Goal: Task Accomplishment & Management: Complete application form

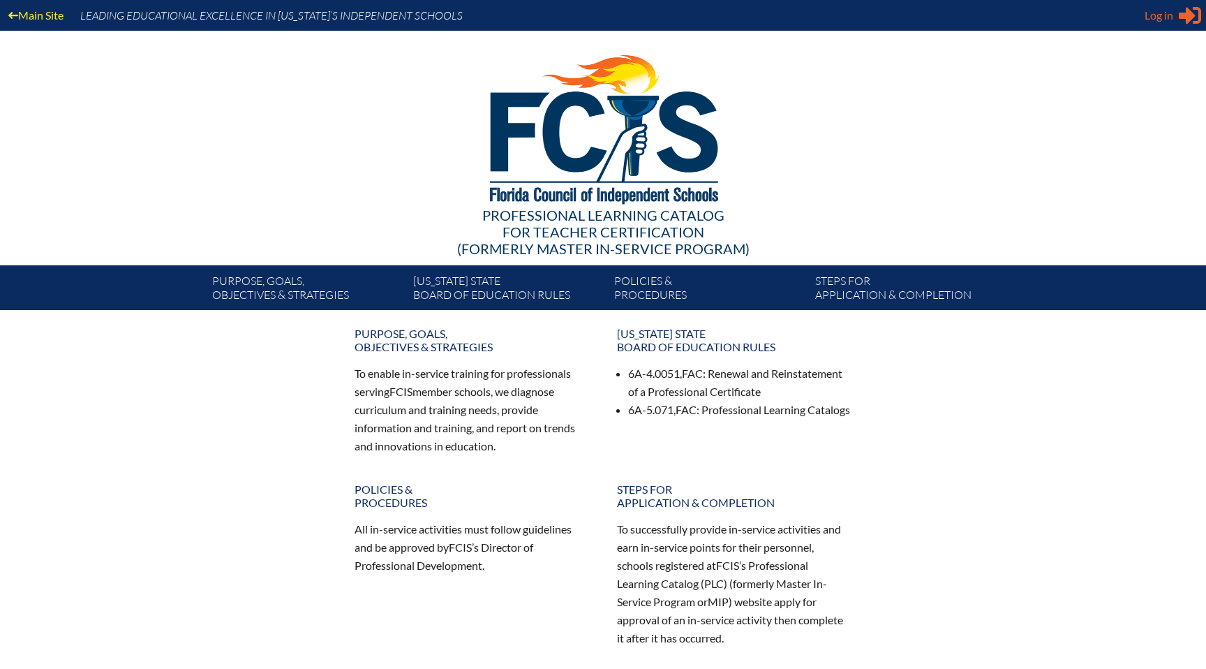
type input "[EMAIL_ADDRESS][DOMAIN_NAME]"
click at [1151, 24] on div "Log in Close Sign in or register" at bounding box center [1173, 15] width 57 height 22
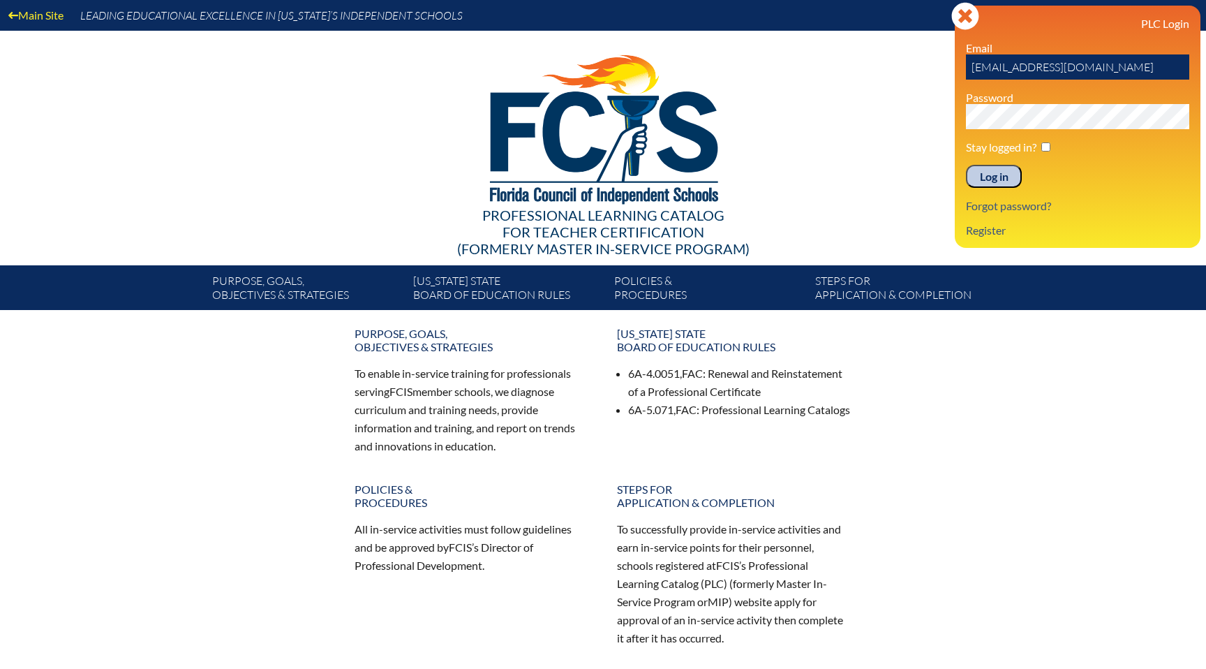
click at [1003, 182] on input "Log in" at bounding box center [994, 177] width 56 height 24
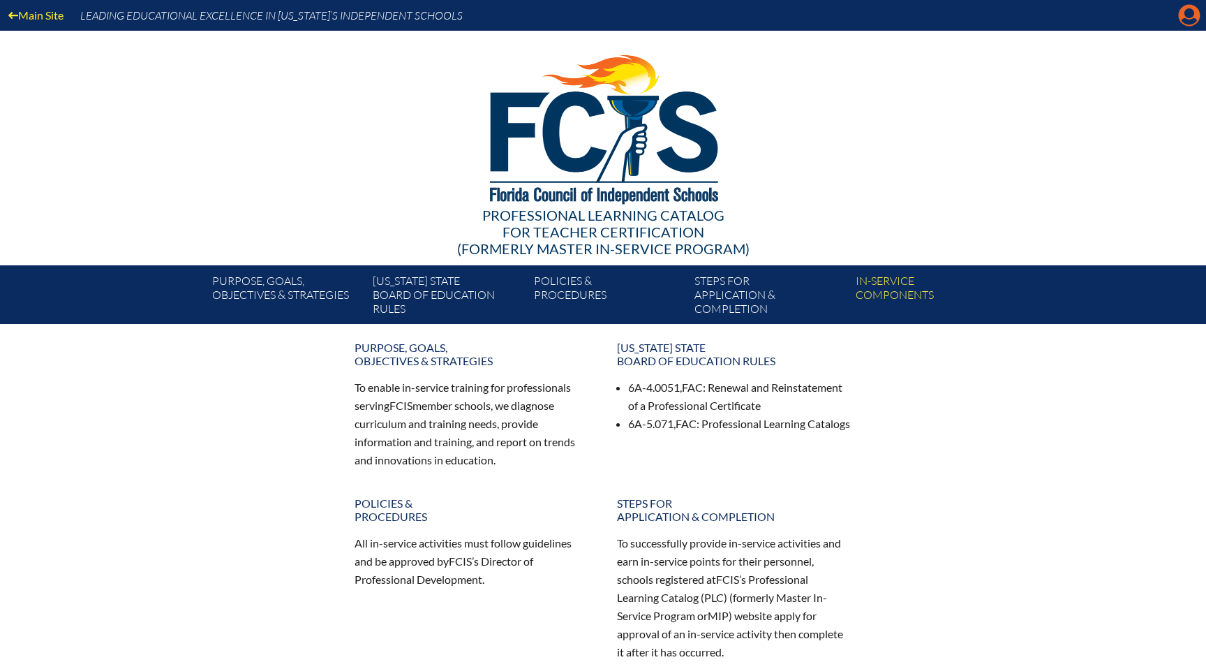
click at [1190, 15] on icon "Manage account" at bounding box center [1190, 15] width 22 height 22
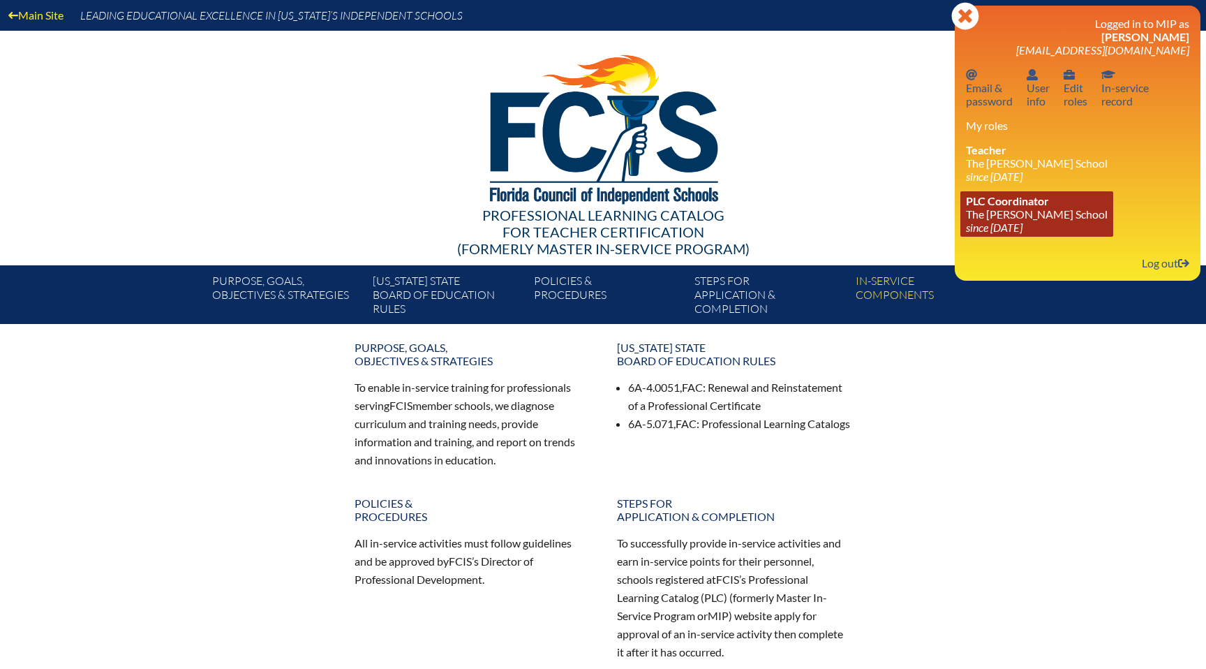
click at [982, 200] on span "PLC Coordinator" at bounding box center [1007, 200] width 83 height 13
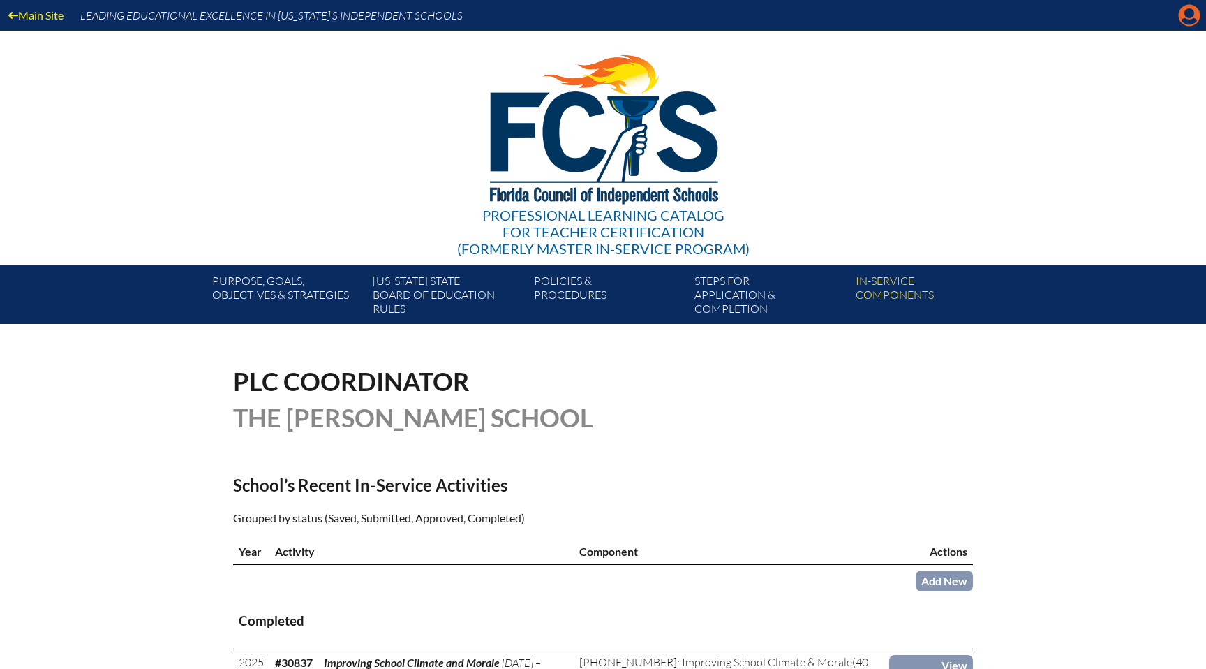
click at [1193, 15] on icon "Manage account" at bounding box center [1190, 15] width 22 height 22
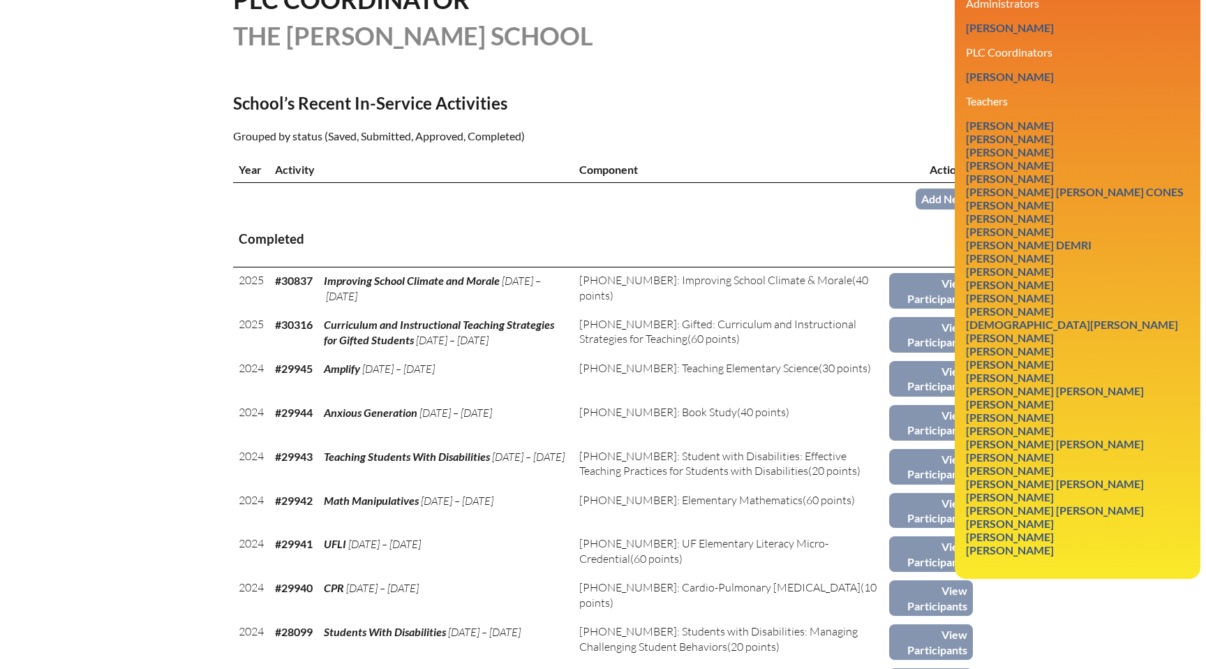
scroll to position [385, 0]
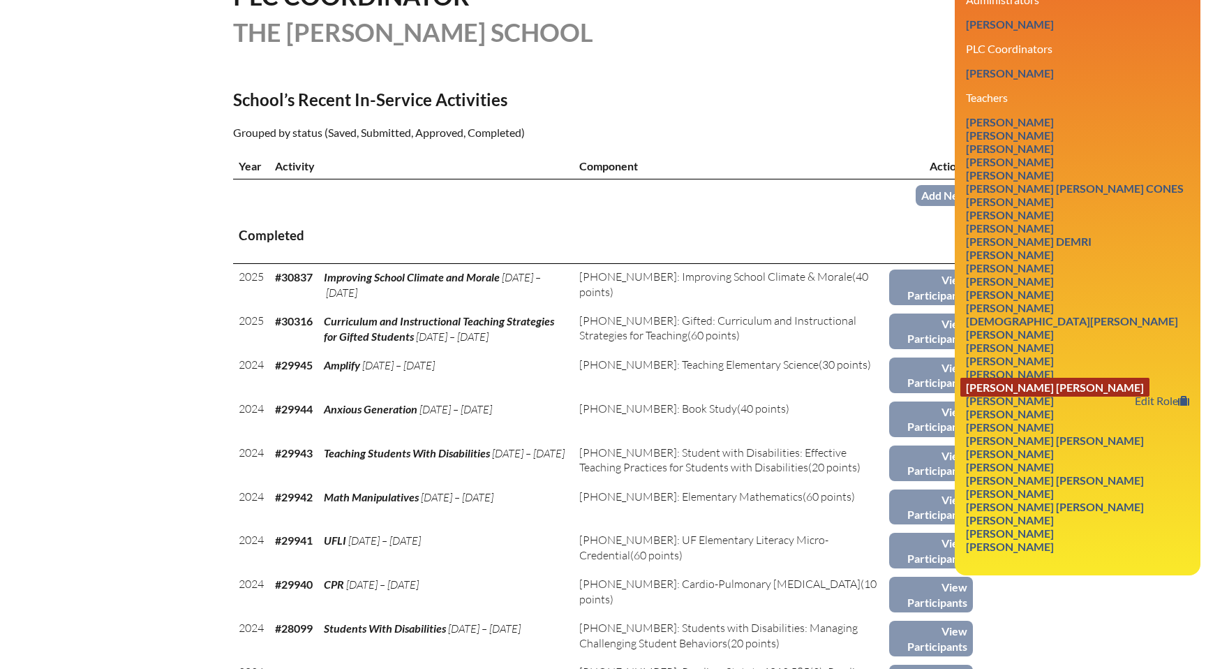
click at [1014, 381] on link "Amanda Oliveira Luciano" at bounding box center [1055, 387] width 189 height 19
click at [1012, 373] on link "[PERSON_NAME]" at bounding box center [1010, 373] width 99 height 19
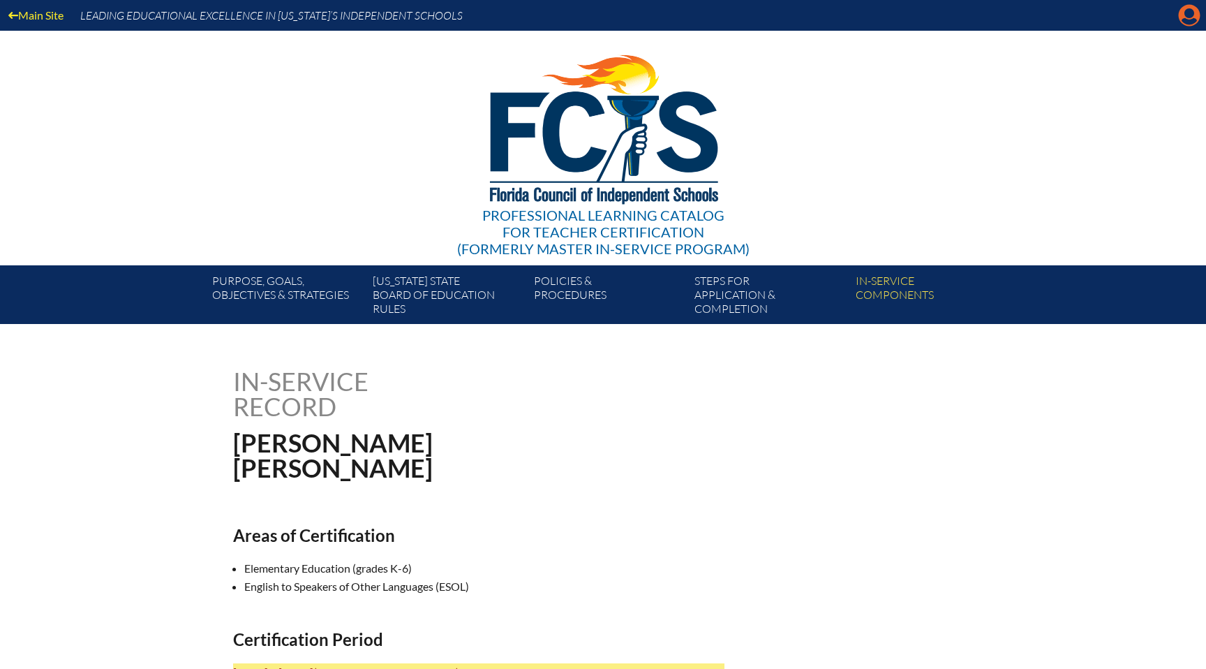
click at [1191, 22] on icon "Manage account" at bounding box center [1190, 15] width 22 height 22
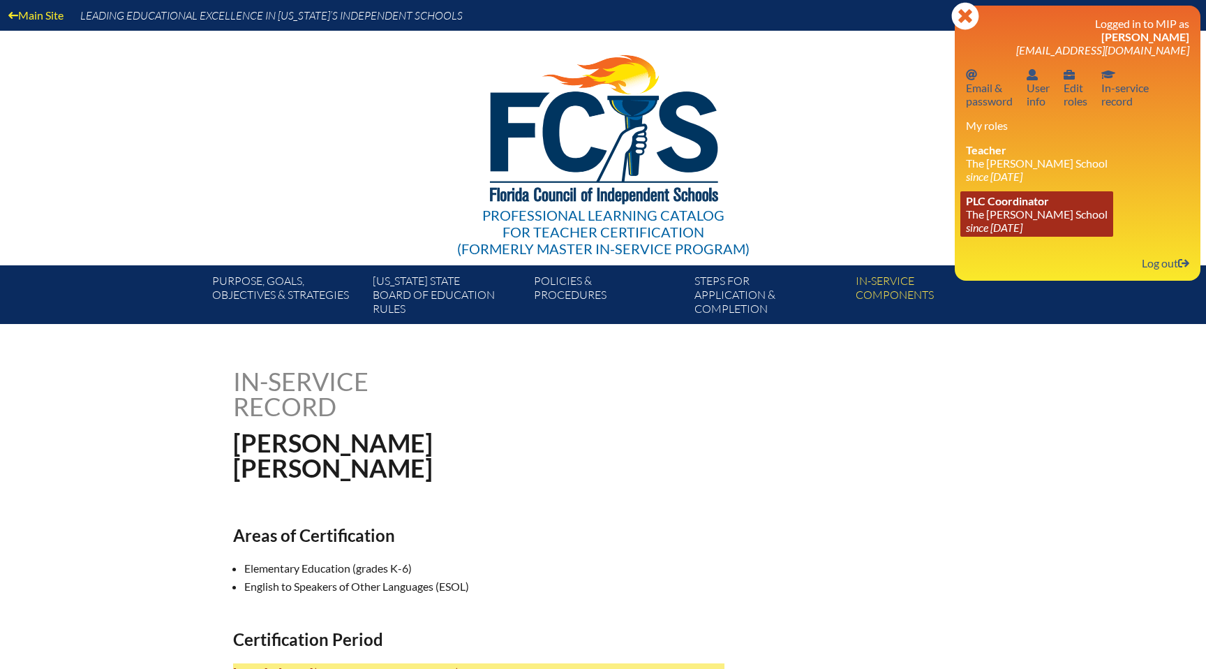
click at [1033, 207] on span "PLC Coordinator" at bounding box center [1007, 200] width 83 height 13
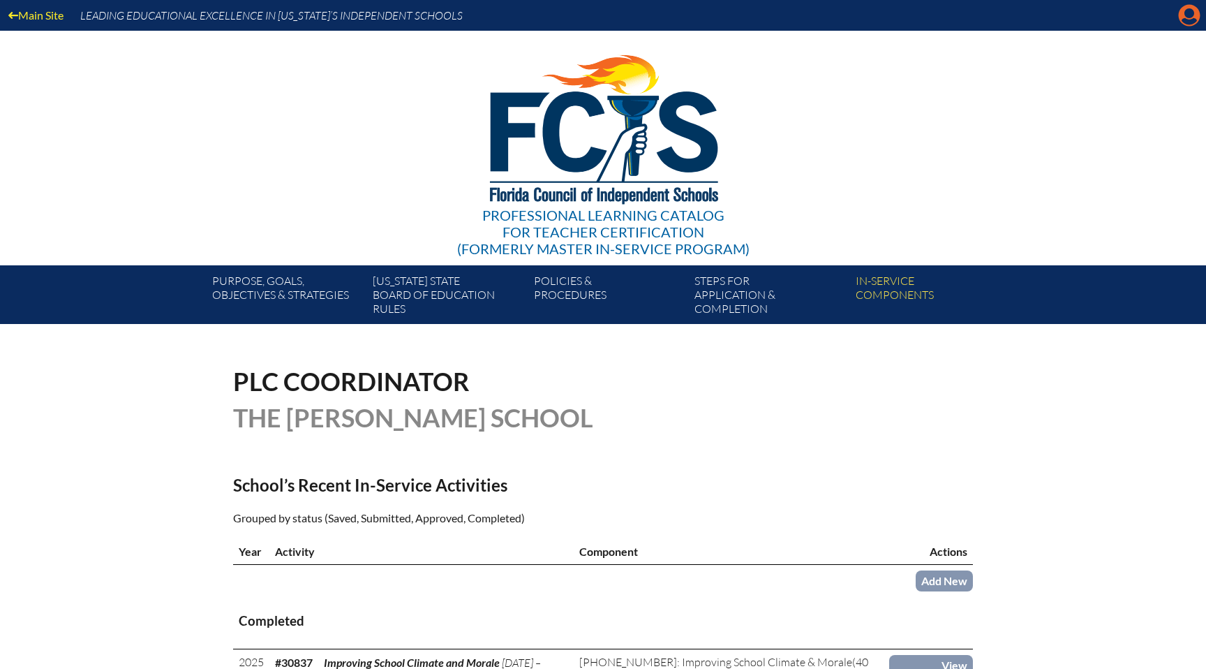
click at [1188, 24] on icon at bounding box center [1190, 16] width 22 height 22
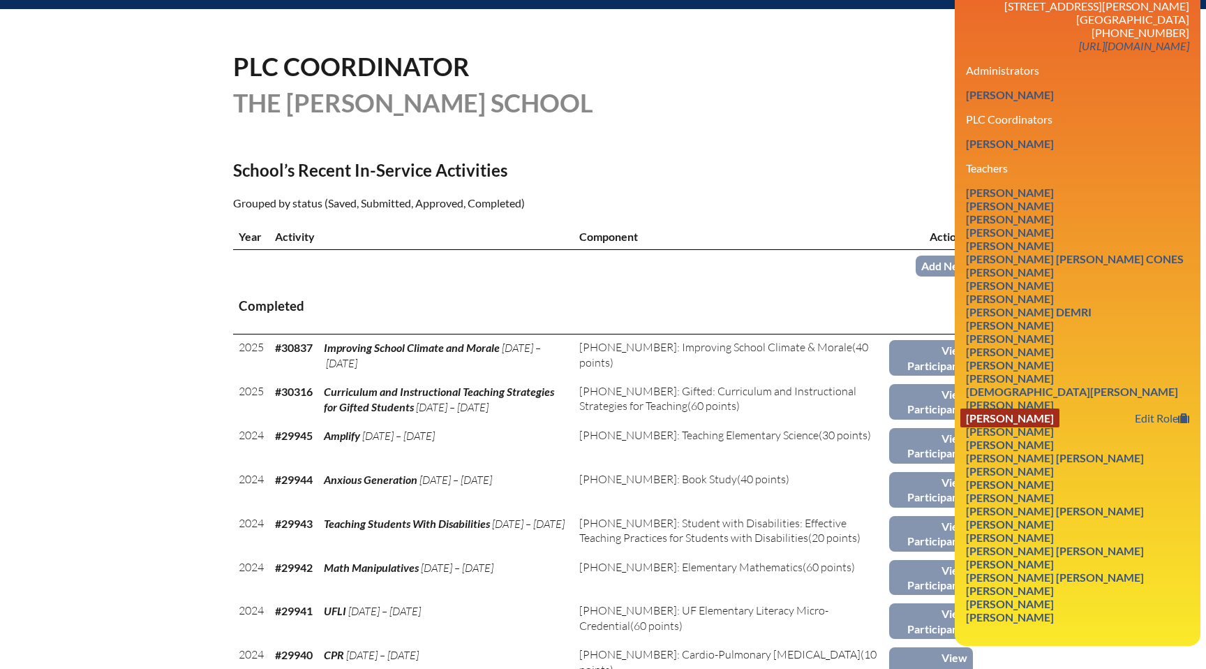
scroll to position [323, 0]
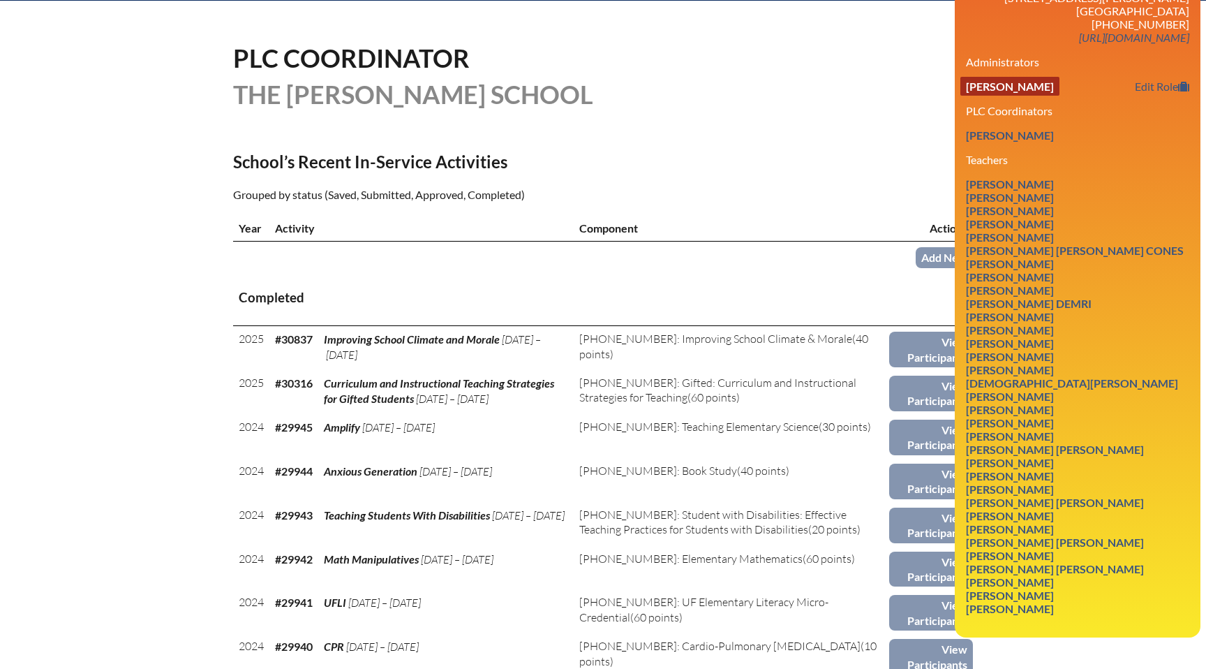
click at [1056, 83] on link "Wesley Ryan Logsdon" at bounding box center [1010, 86] width 99 height 19
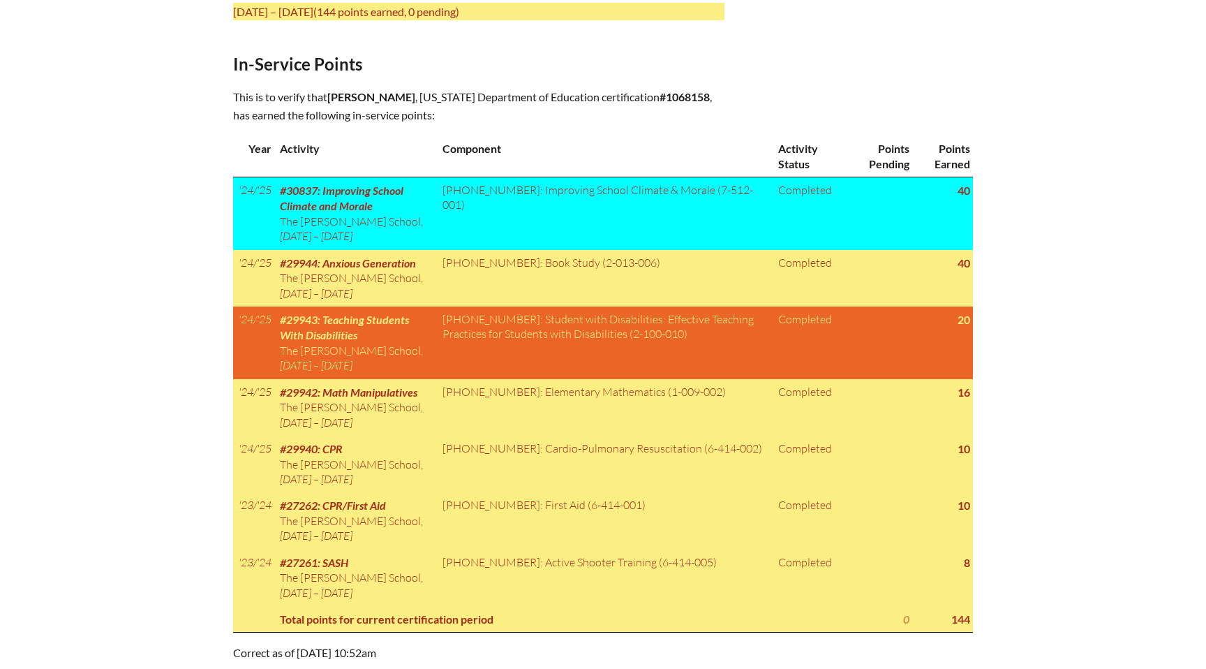
scroll to position [661, 0]
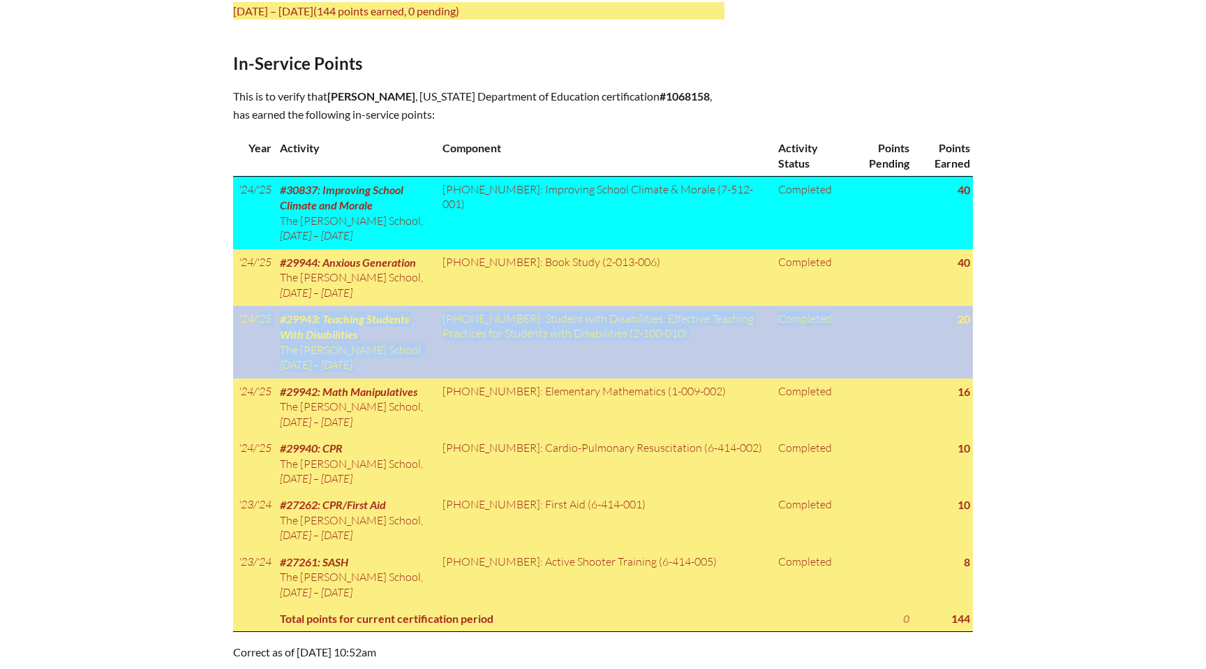
drag, startPoint x: 856, startPoint y: 349, endPoint x: 238, endPoint y: 319, distance: 618.6
click at [238, 319] on tr "'24/'25 #29943: Teaching Students With Disabilities The [PERSON_NAME] School , …" at bounding box center [603, 342] width 740 height 73
copy tr "'24/'25 #29943: Teaching Students With Disabilities The [PERSON_NAME][GEOGRAPHI…"
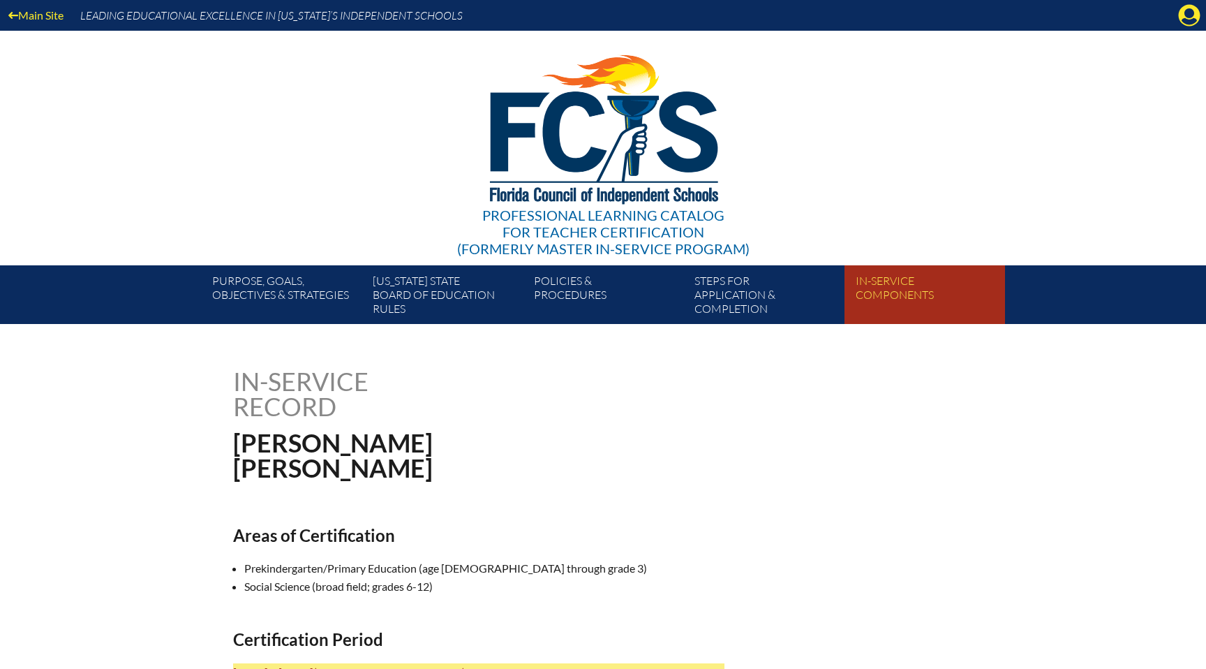
click at [873, 310] on link "In-service components" at bounding box center [930, 297] width 161 height 53
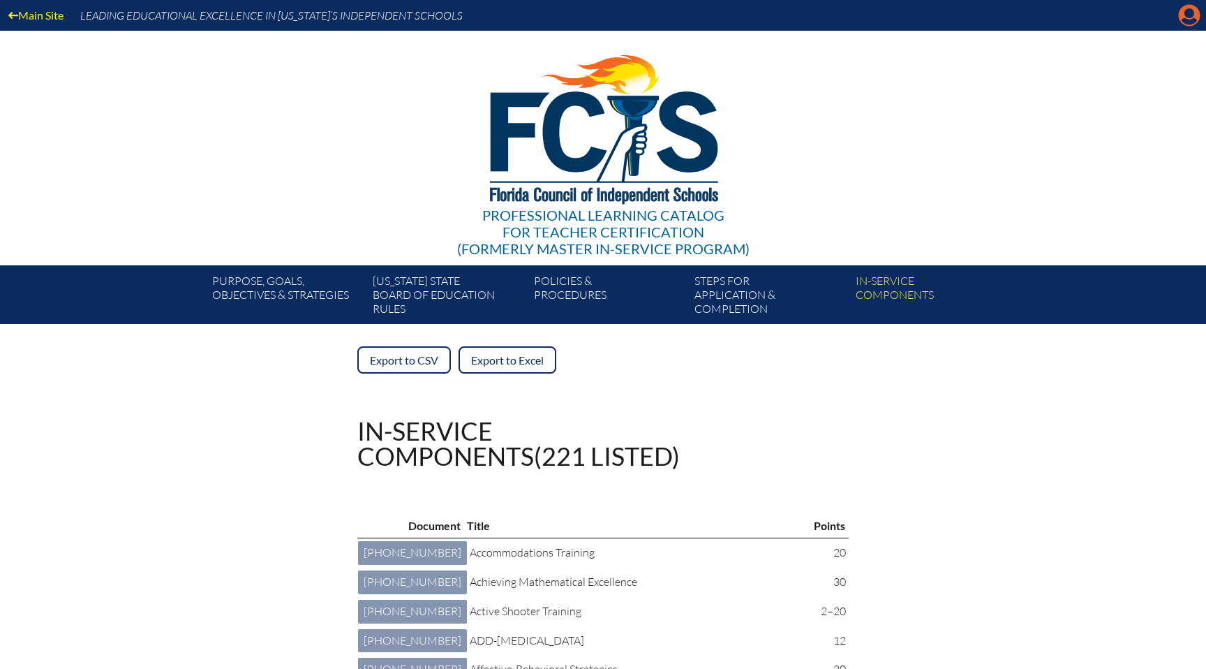
click at [1188, 22] on icon "Manage account" at bounding box center [1190, 15] width 22 height 22
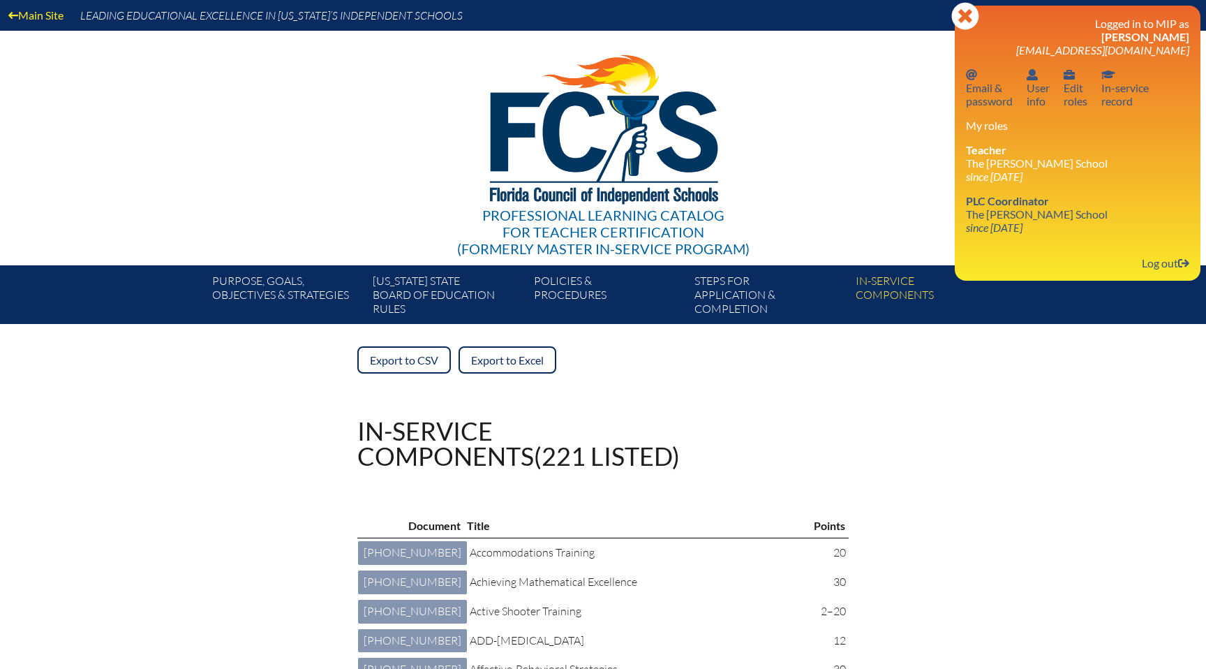
click at [1021, 242] on div "Logged in to MIP as Denise Spirou dspirou@thegreeneschool.com Email password Em…" at bounding box center [1077, 143] width 223 height 253
click at [1024, 218] on link "PLC Coordinator The Greene School since 2019 Jun 30" at bounding box center [1037, 213] width 153 height 45
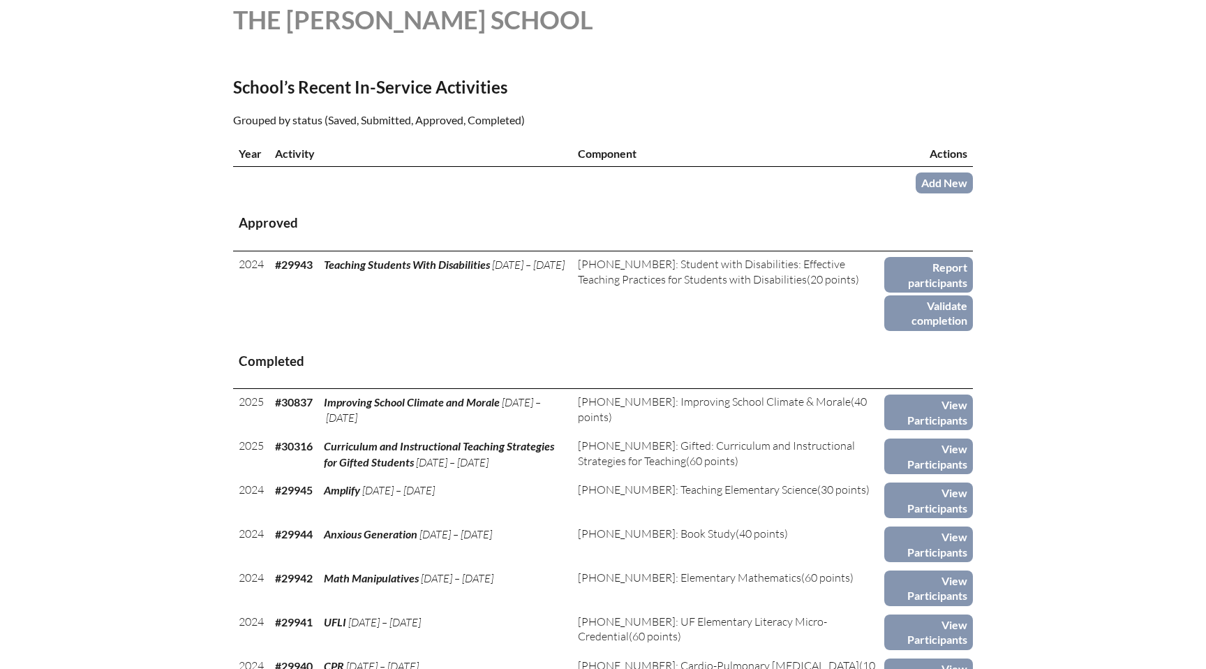
scroll to position [401, 0]
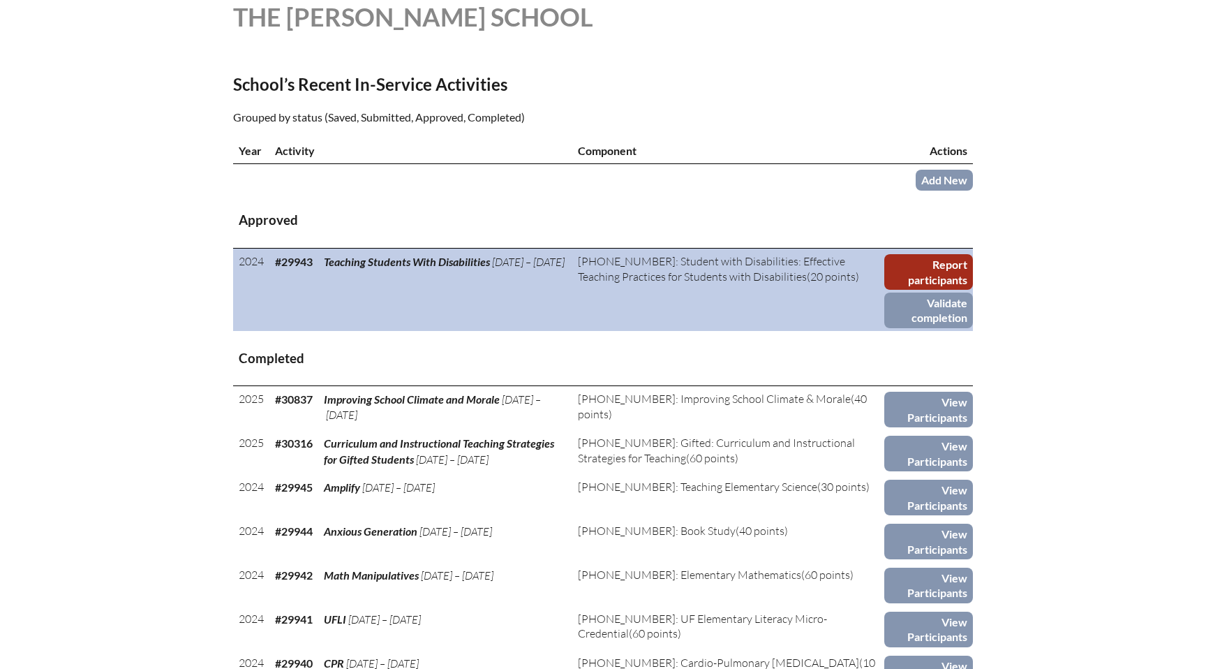
click at [903, 272] on link "Report participants" at bounding box center [929, 272] width 89 height 36
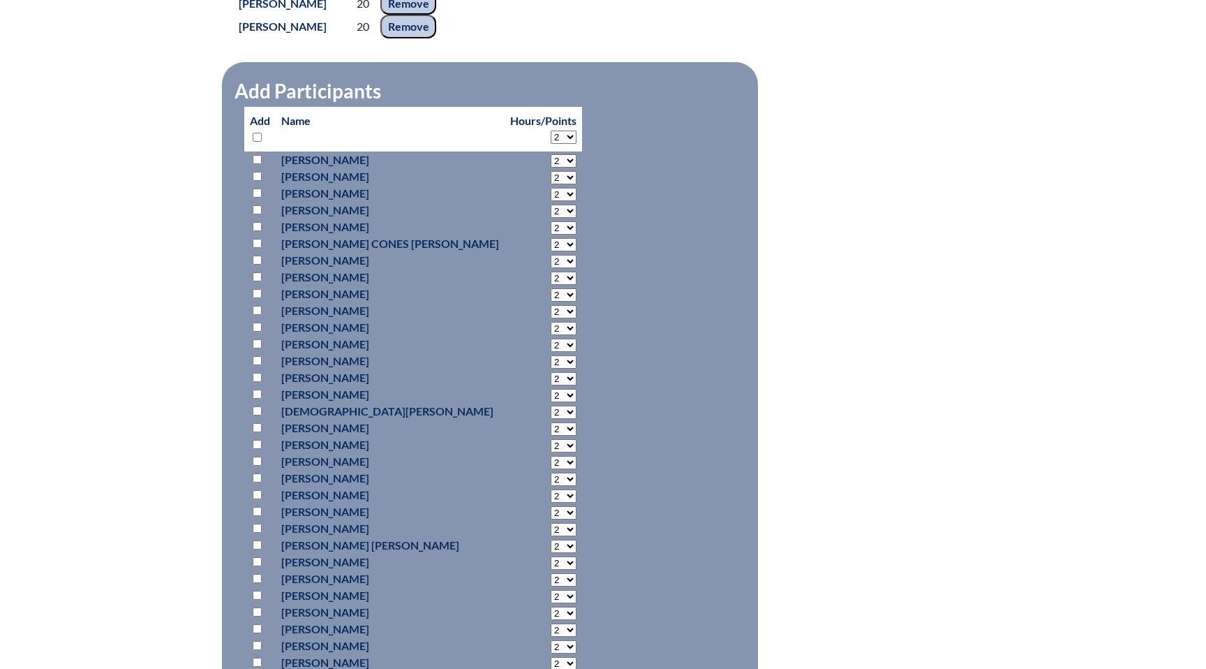
scroll to position [788, 0]
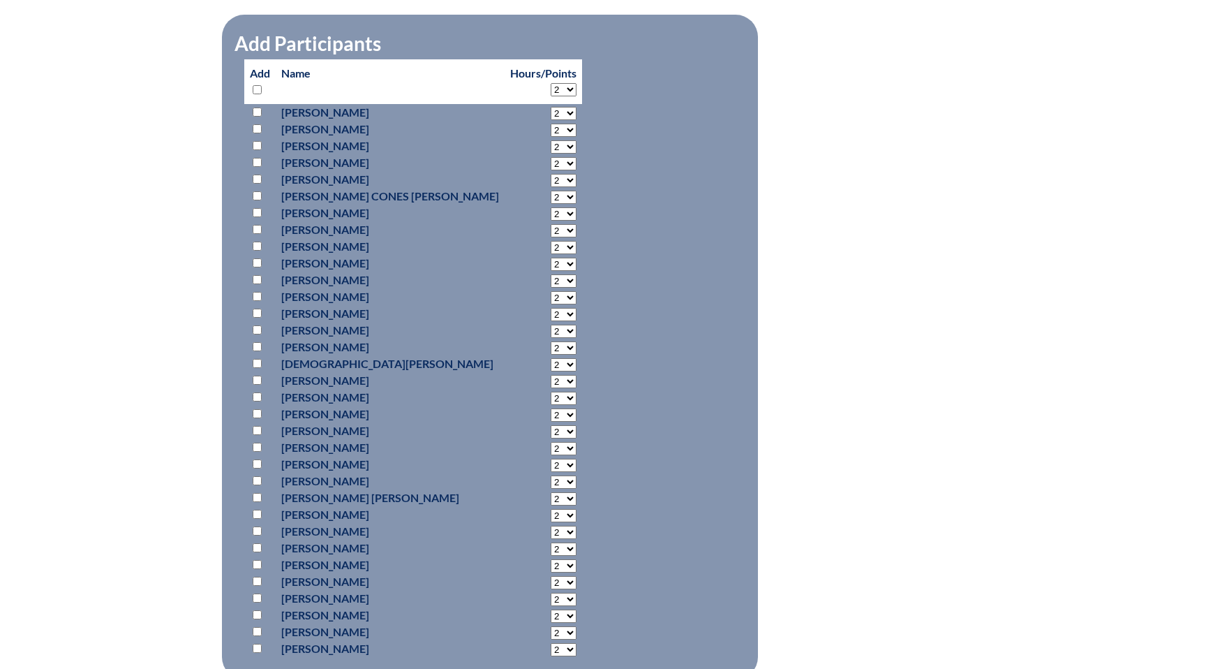
click at [256, 431] on input "checkbox" at bounding box center [257, 430] width 9 height 9
checkbox input "true"
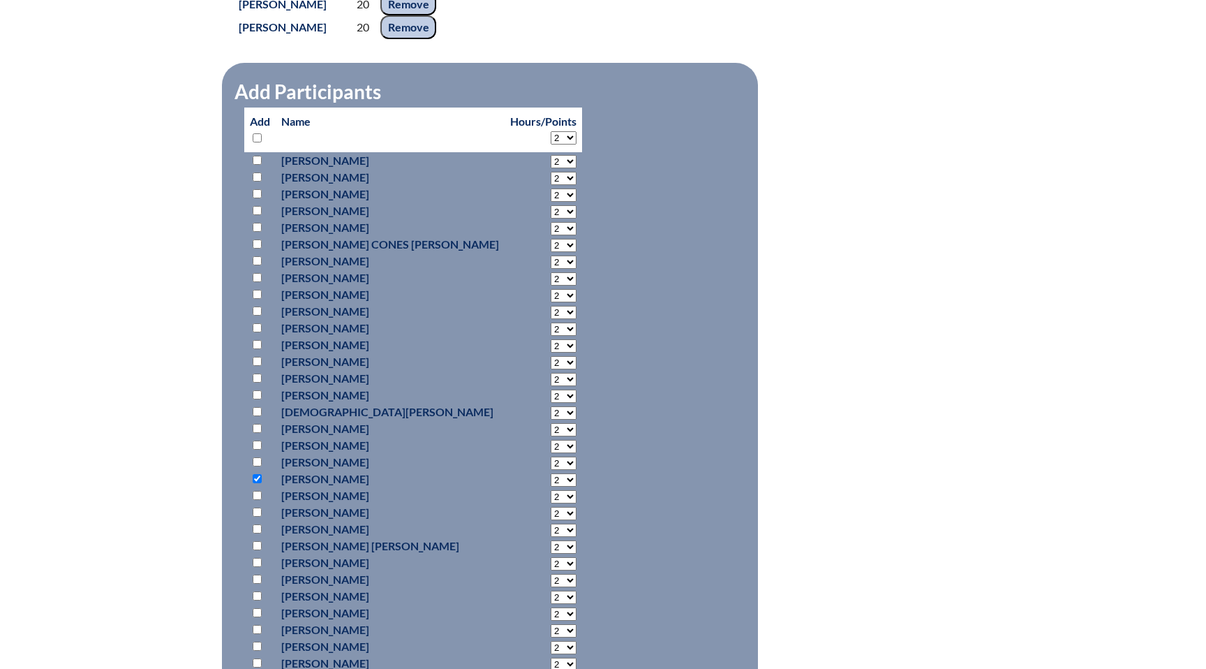
scroll to position [759, 0]
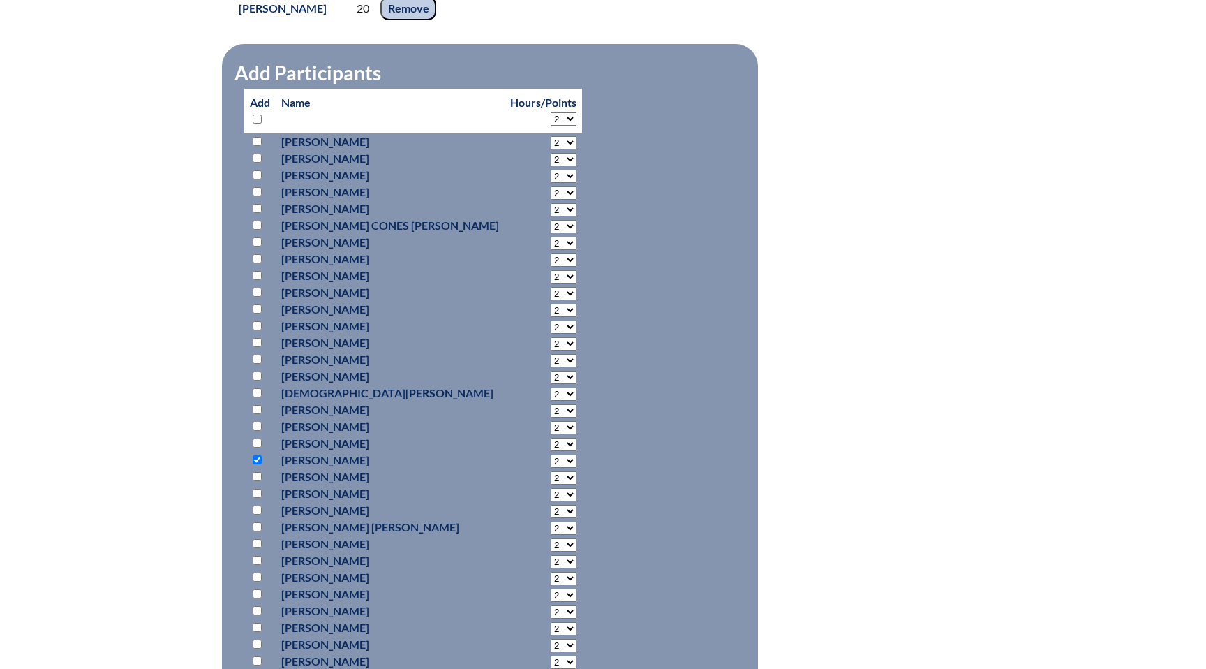
click at [551, 462] on select "2 3 4 5 6 7 8 9 10 11 12 13 14 15 16 17 18 19 20 0" at bounding box center [564, 461] width 26 height 13
select select "20"
click at [551, 455] on select "2 3 4 5 6 7 8 9 10 11 12 13 14 15 16 17 18 19 20 0" at bounding box center [564, 461] width 26 height 13
click at [571, 582] on fieldset "Add Participants" at bounding box center [490, 376] width 536 height 665
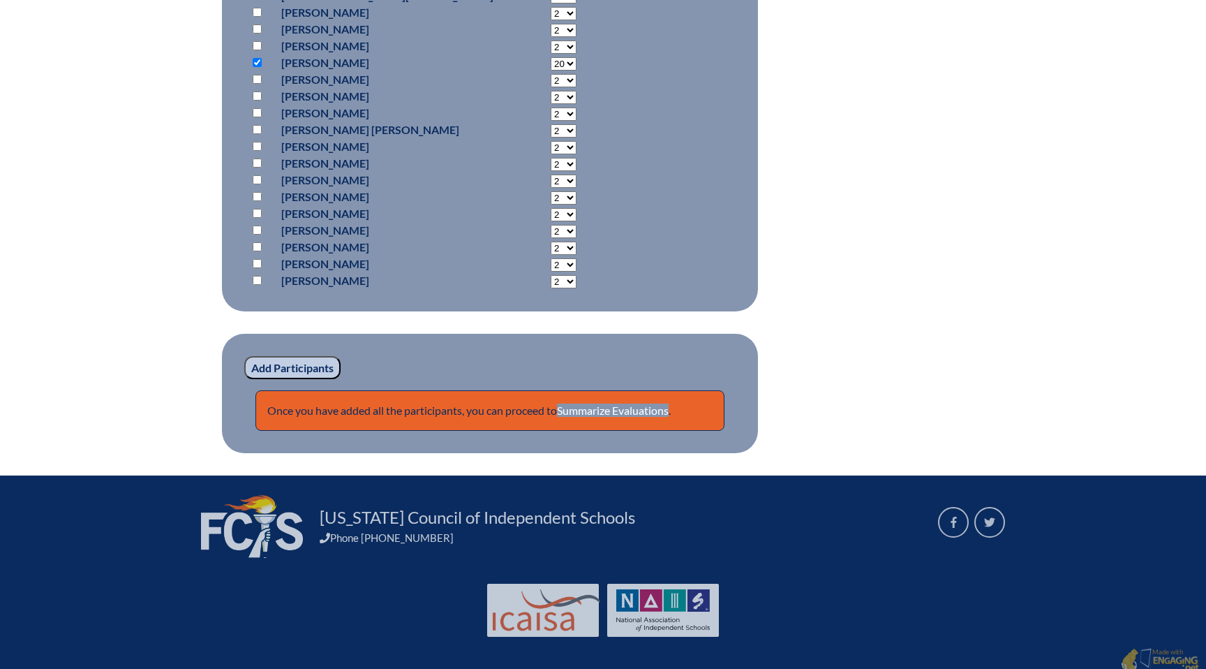
scroll to position [1166, 0]
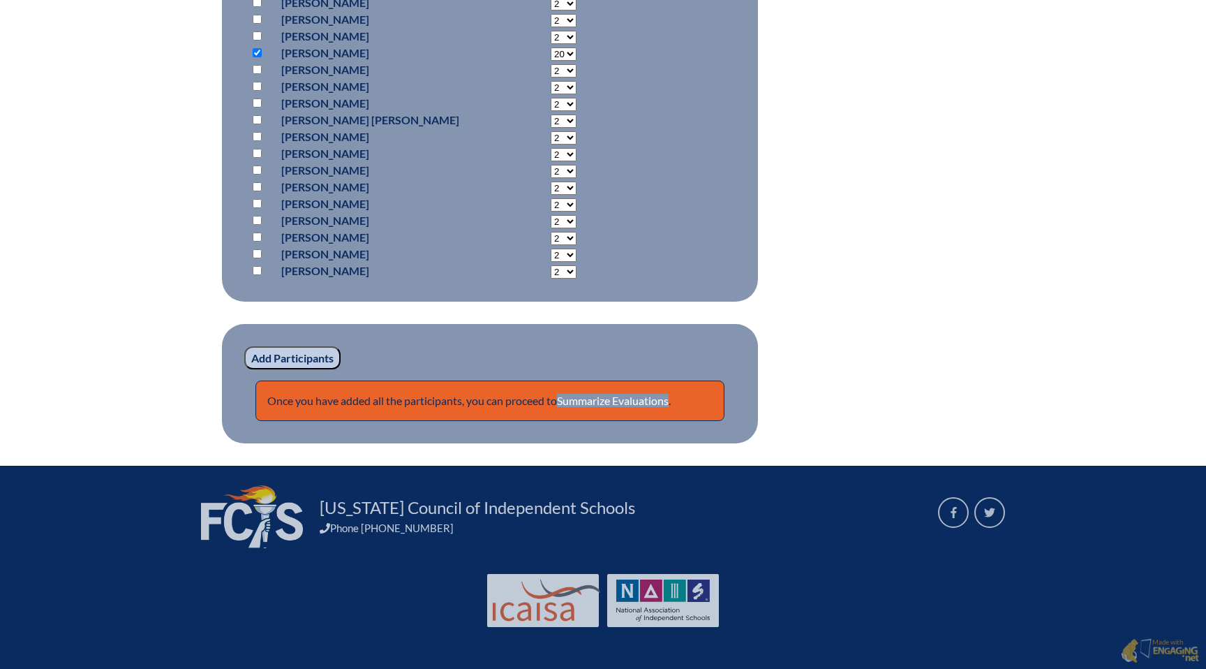
click at [294, 362] on input "Add Participants" at bounding box center [292, 358] width 96 height 24
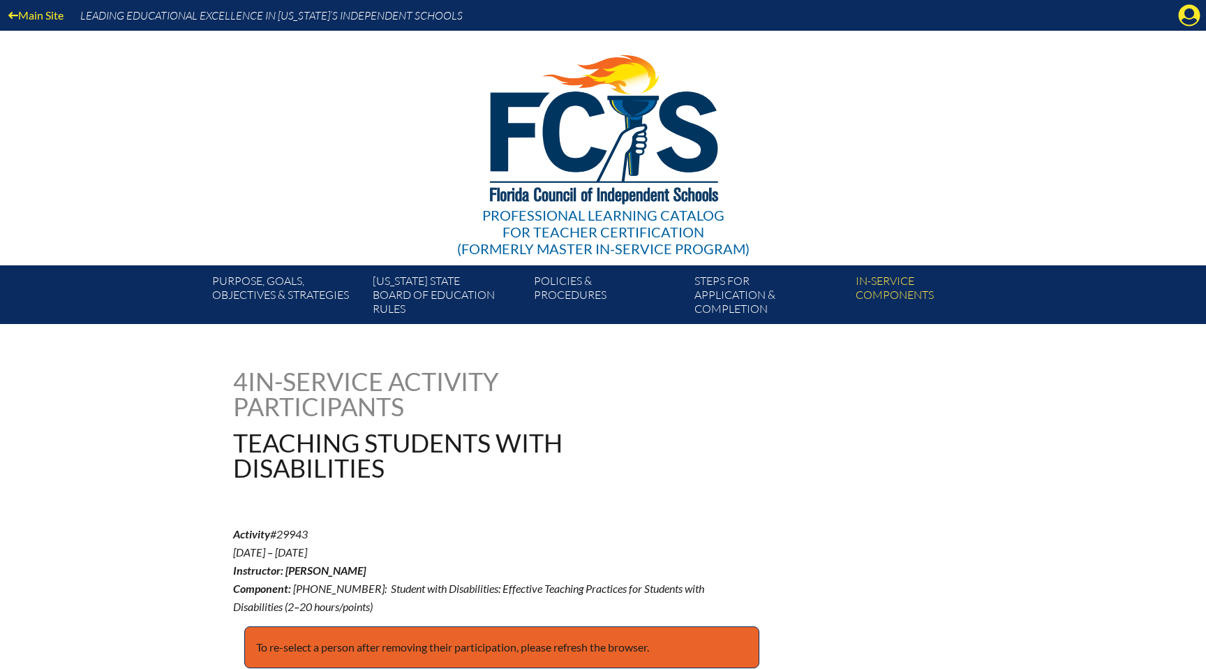
scroll to position [1173, 0]
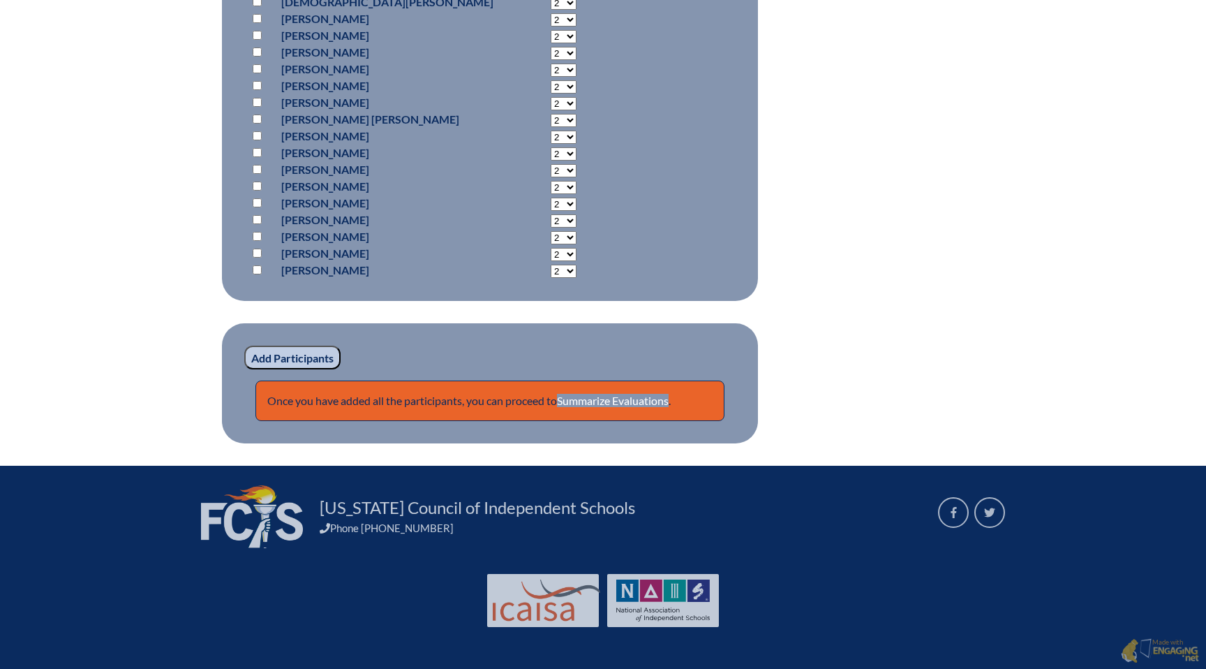
click at [596, 408] on p "Once you have added all the participants, you can proceed to Summarize Evaluati…" at bounding box center [490, 401] width 469 height 40
click at [598, 400] on link "Summarize Evaluations" at bounding box center [613, 400] width 112 height 13
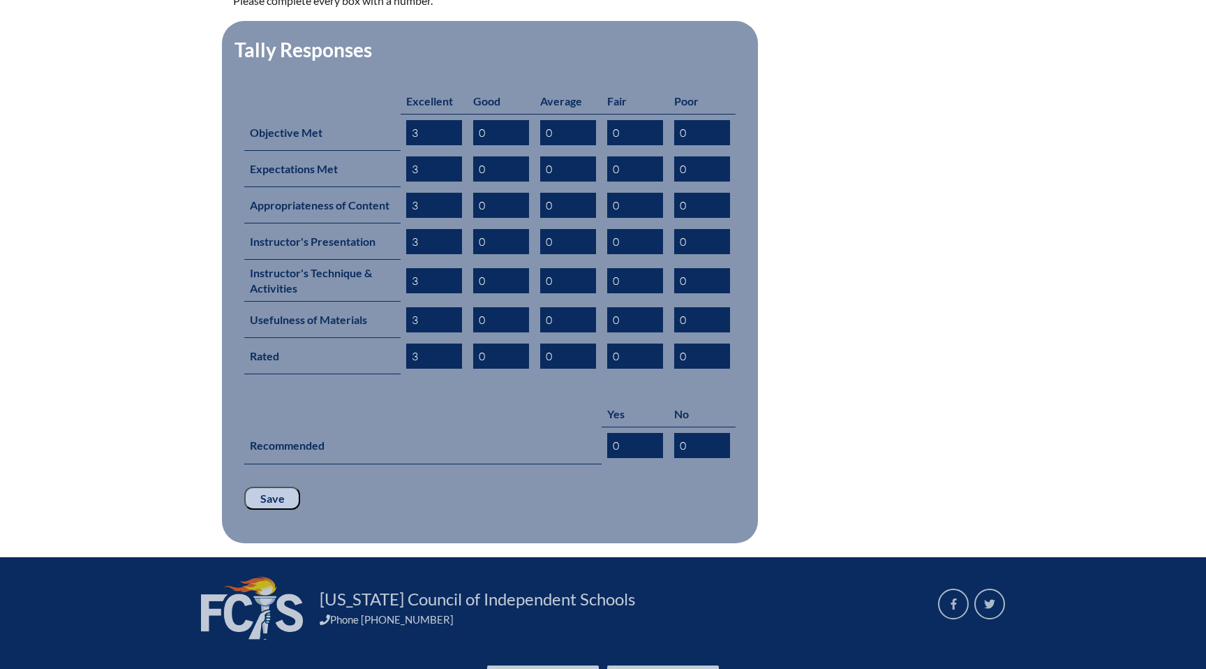
scroll to position [600, 0]
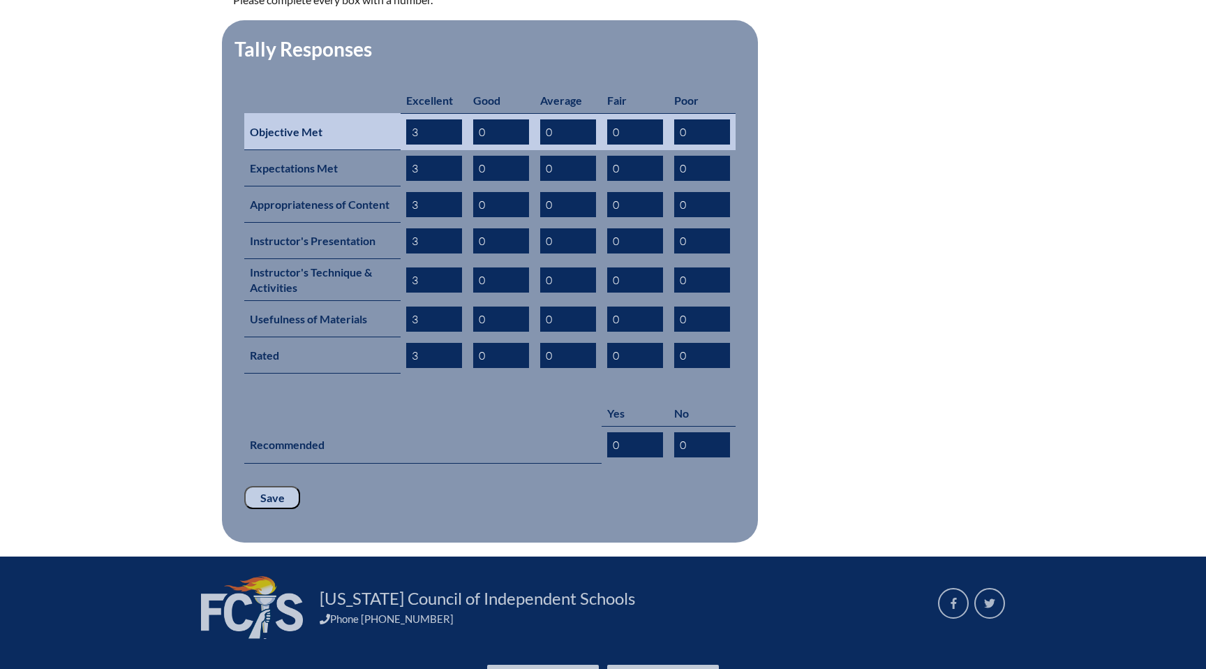
click at [436, 119] on input "3" at bounding box center [434, 131] width 56 height 25
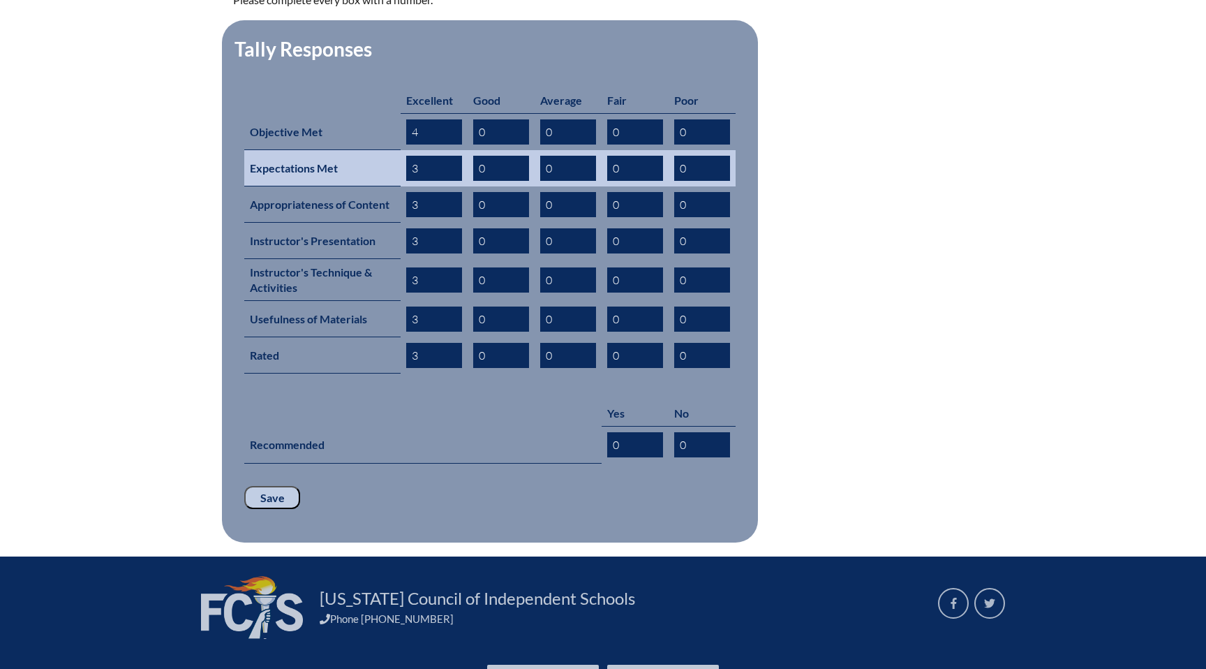
type input "4"
click at [434, 156] on input "3" at bounding box center [434, 168] width 56 height 25
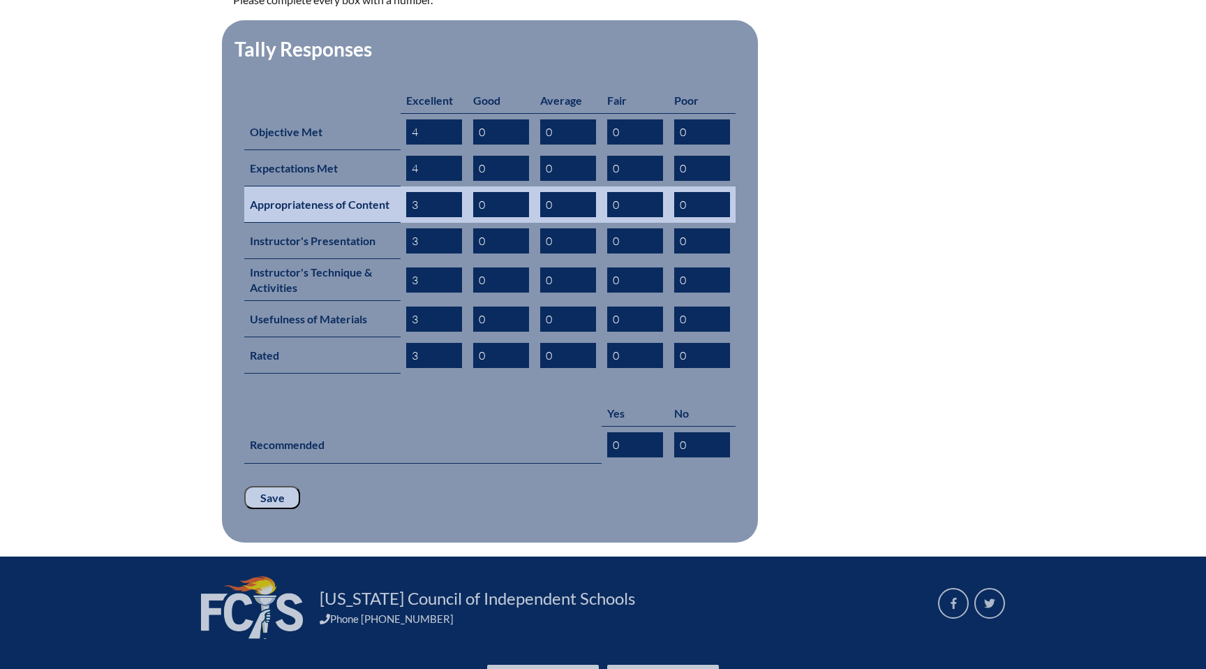
type input "4"
click at [432, 192] on input "3" at bounding box center [434, 204] width 56 height 25
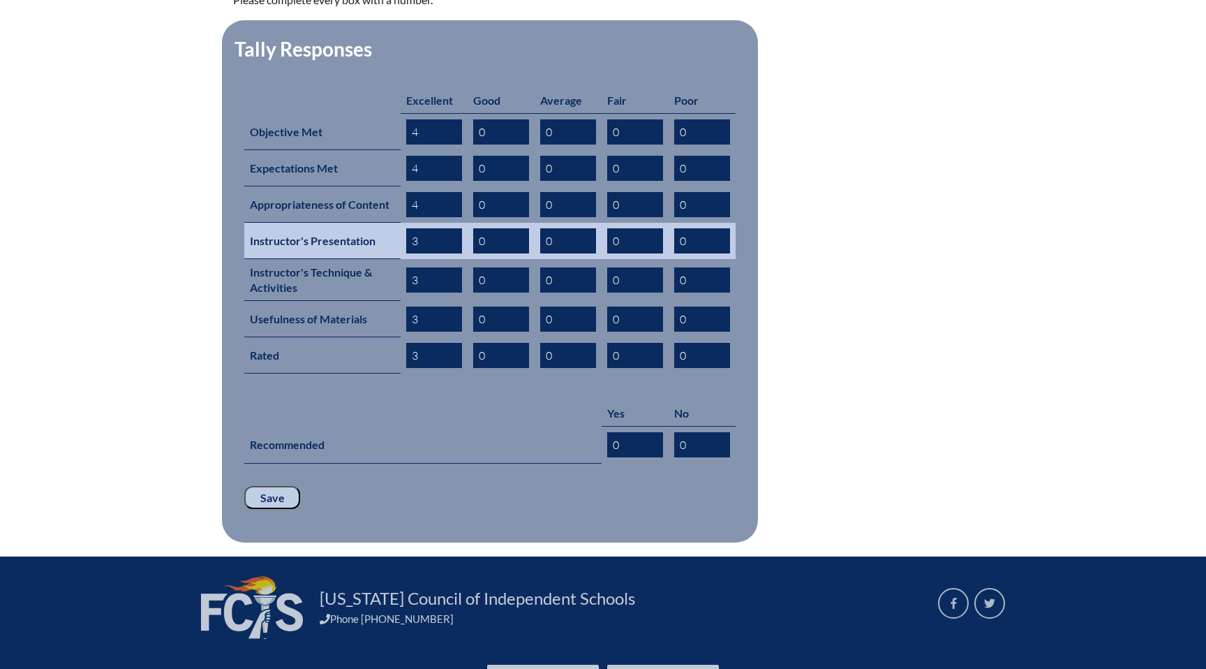
type input "4"
click at [430, 228] on input "3" at bounding box center [434, 240] width 56 height 25
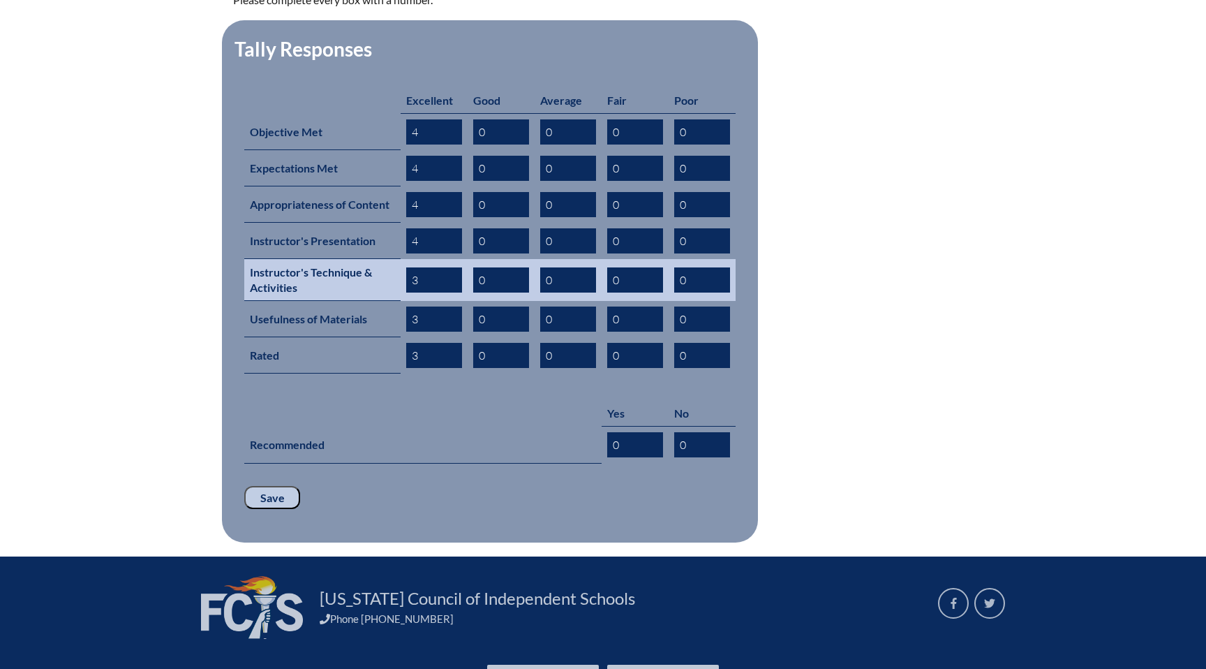
type input "4"
click at [431, 267] on input "3" at bounding box center [434, 279] width 56 height 25
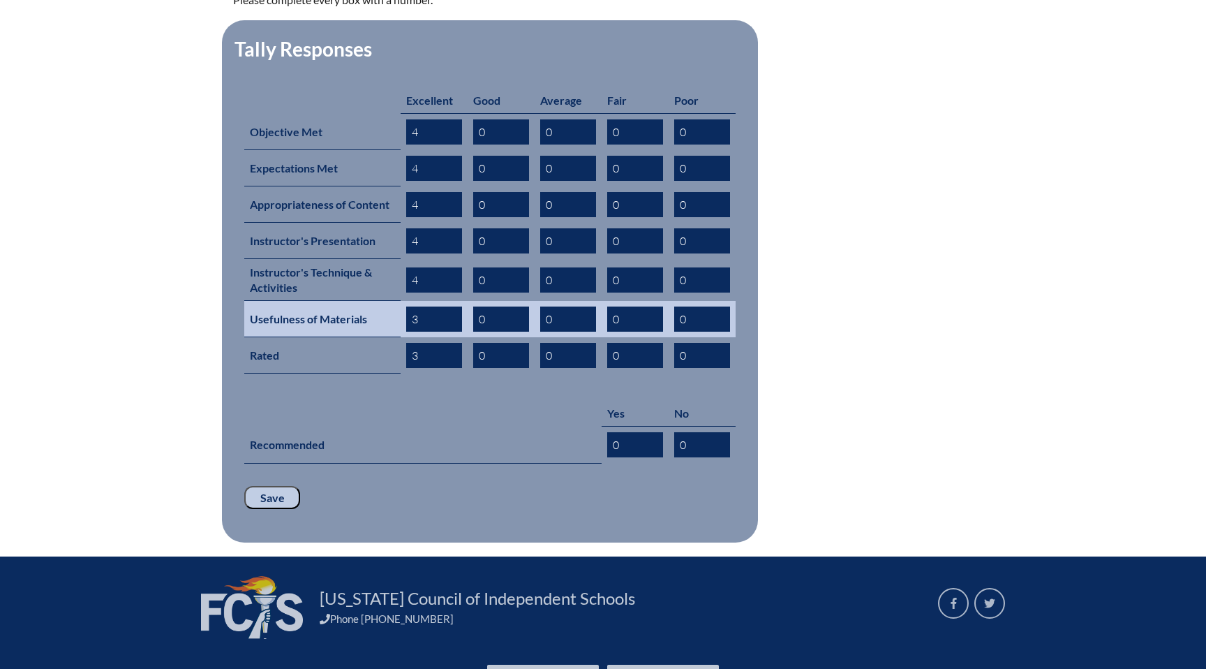
type input "4"
click at [427, 307] on input "3" at bounding box center [434, 319] width 56 height 25
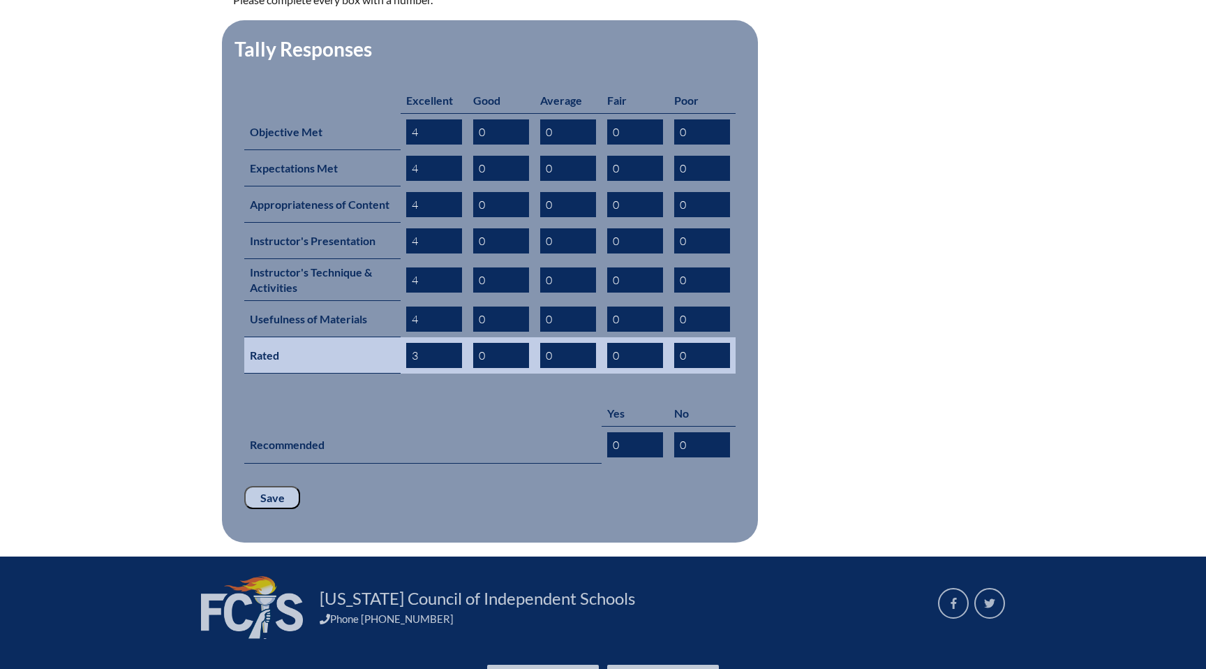
type input "4"
click at [427, 343] on input "3" at bounding box center [434, 355] width 56 height 25
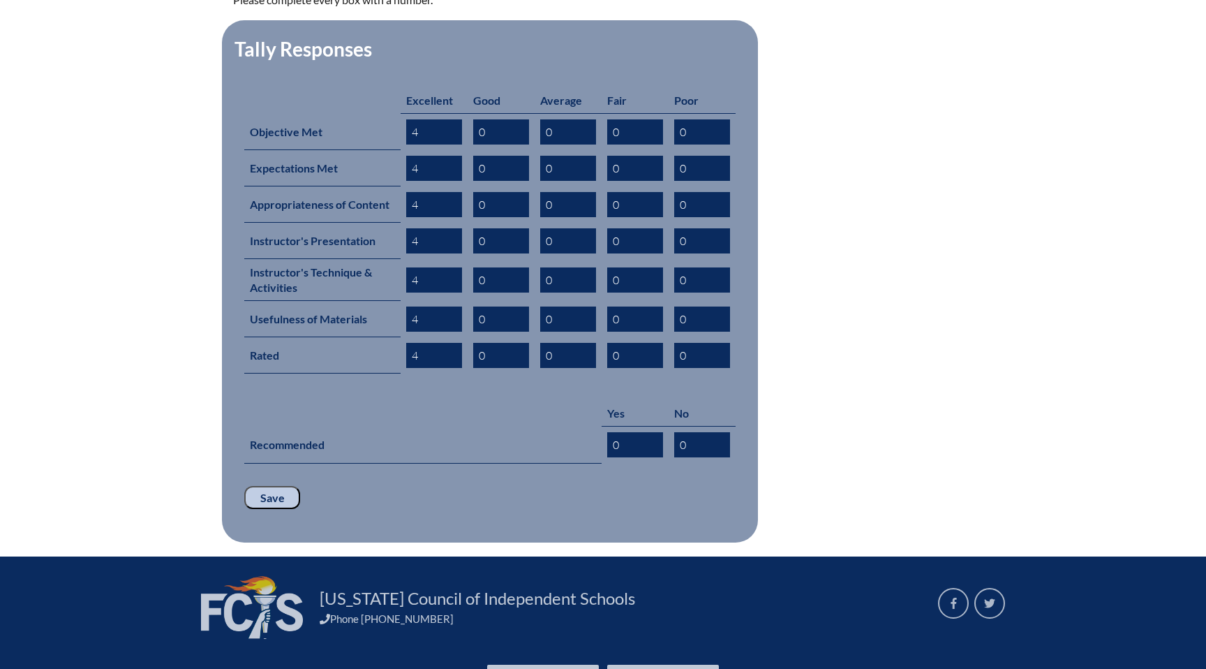
type input "4"
click at [272, 486] on input "Save" at bounding box center [272, 498] width 56 height 24
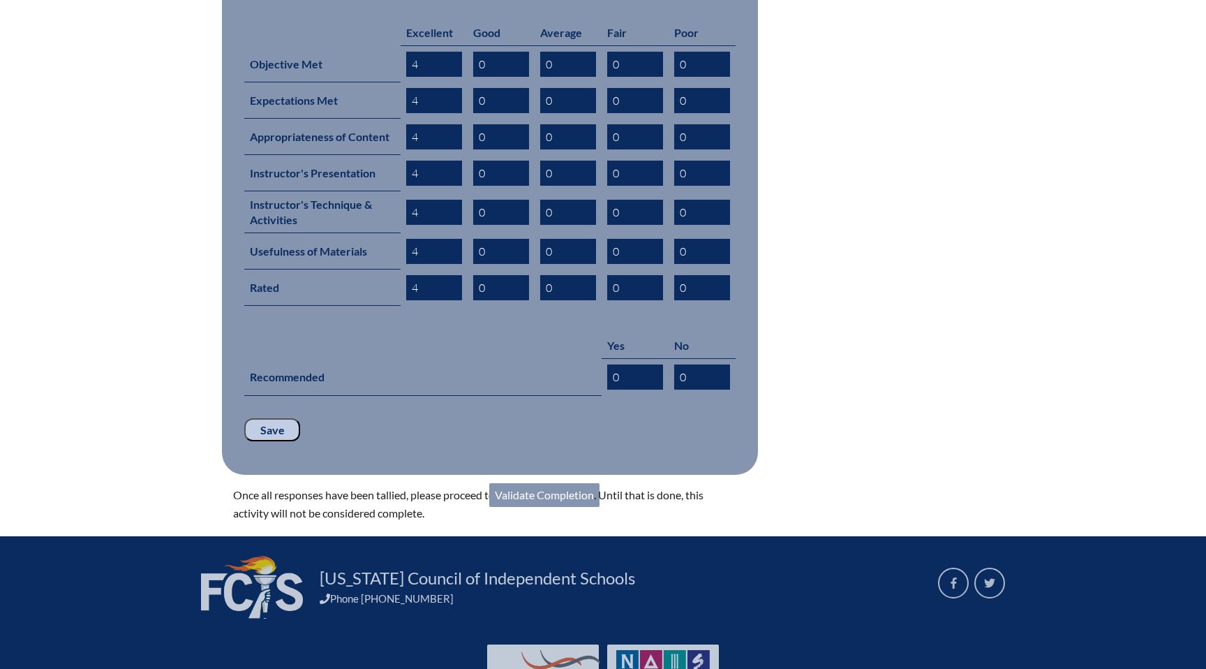
scroll to position [716, 0]
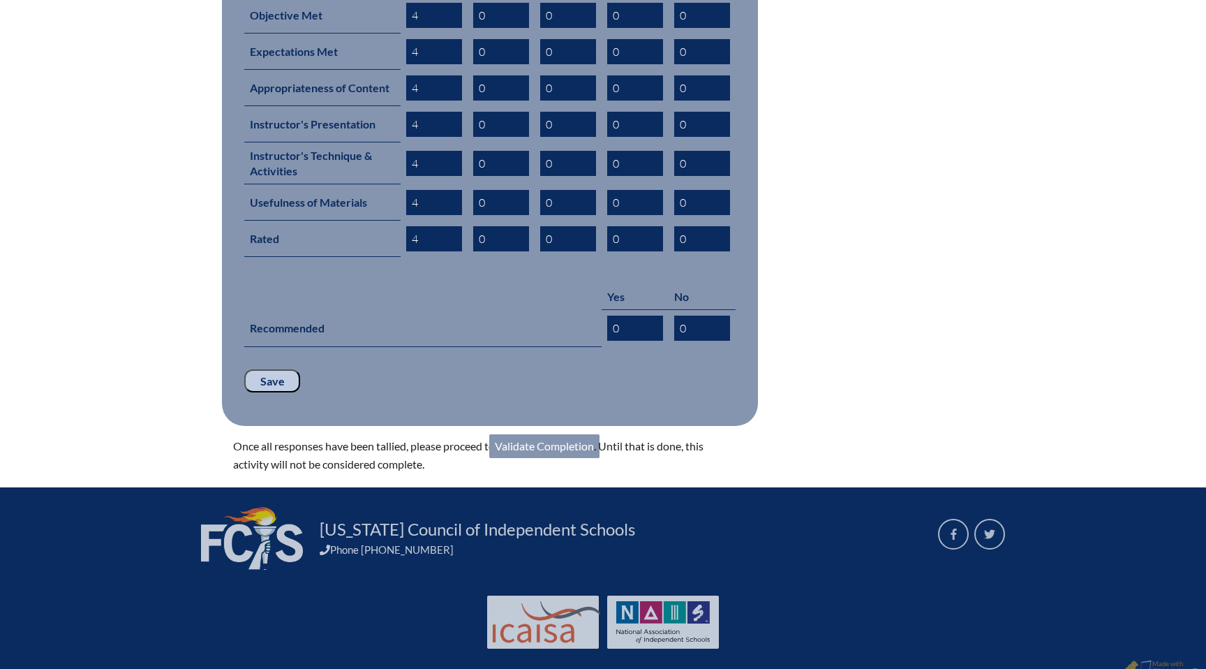
click at [529, 434] on link "Validate Completion" at bounding box center [544, 446] width 110 height 24
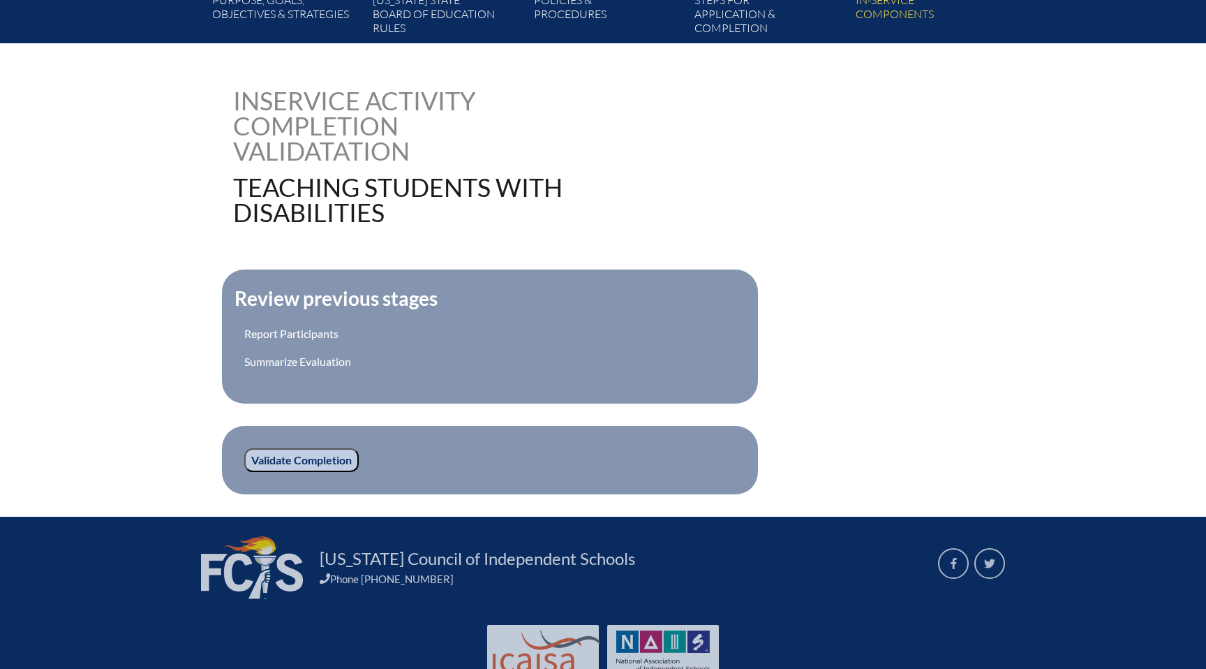
scroll to position [330, 0]
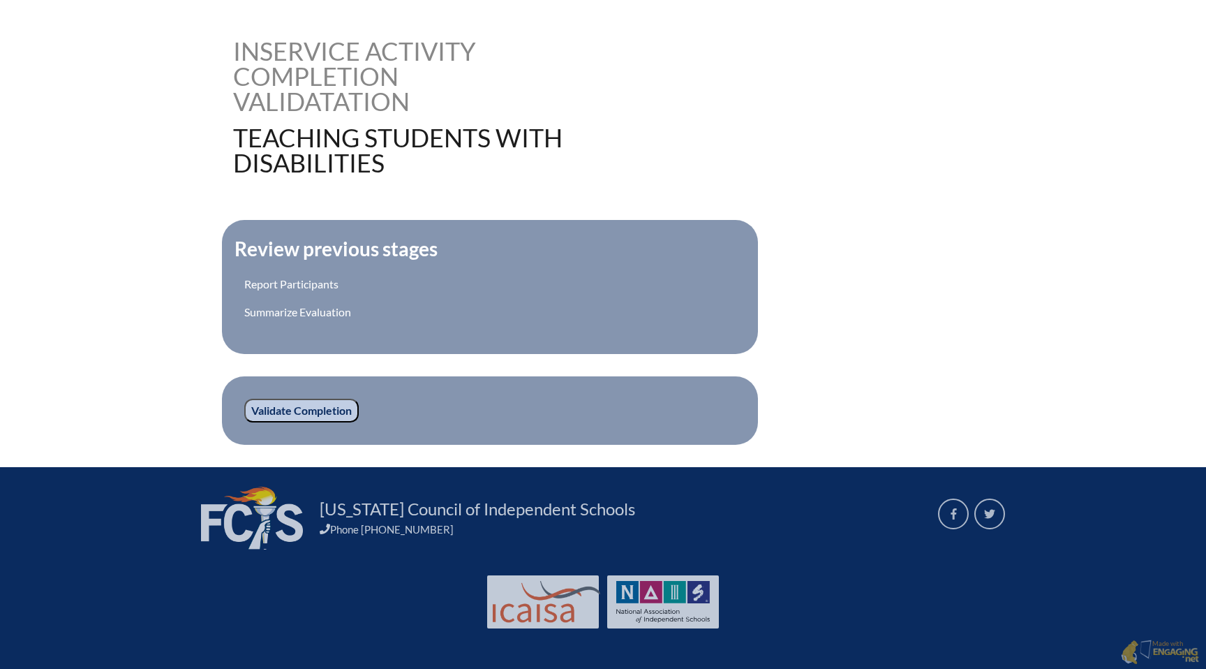
click at [340, 407] on input "Validate Completion" at bounding box center [301, 411] width 115 height 24
